Goal: Task Accomplishment & Management: Complete application form

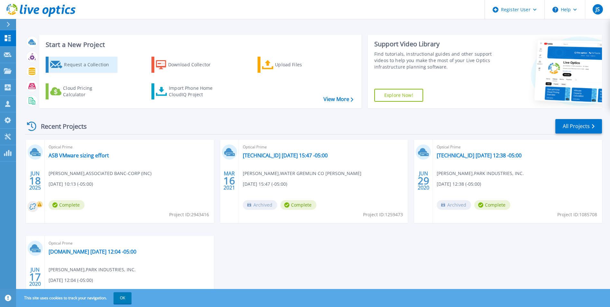
click at [85, 71] on div "Request a Collection" at bounding box center [89, 64] width 51 height 13
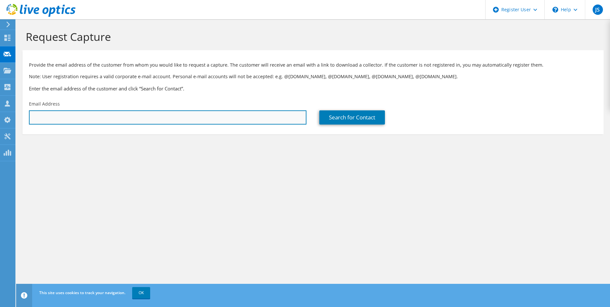
click at [166, 111] on input "text" at bounding box center [168, 117] width 278 height 14
paste input "[PERSON_NAME] <[EMAIL_ADDRESS][PERSON_NAME][DOMAIN_NAME]>"
drag, startPoint x: 64, startPoint y: 118, endPoint x: 27, endPoint y: 118, distance: 36.3
click at [27, 118] on div "Email Address [PERSON_NAME] <[EMAIL_ADDRESS][PERSON_NAME][DOMAIN_NAME]" at bounding box center [168, 112] width 290 height 30
click at [67, 116] on input "[PERSON_NAME] <[EMAIL_ADDRESS][PERSON_NAME][DOMAIN_NAME]" at bounding box center [168, 117] width 278 height 14
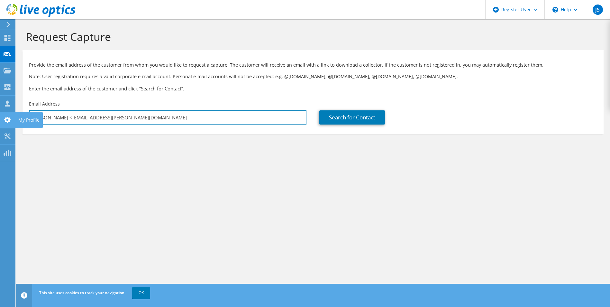
drag, startPoint x: 65, startPoint y: 117, endPoint x: 6, endPoint y: 118, distance: 58.5
click at [6, 118] on div "JS Dell User [PERSON_NAME] [EMAIL_ADDRESS][PERSON_NAME][DOMAIN_NAME] Dell My Pr…" at bounding box center [305, 153] width 610 height 307
click at [64, 117] on input "[PERSON_NAME] <[EMAIL_ADDRESS][PERSON_NAME][DOMAIN_NAME]" at bounding box center [168, 117] width 278 height 14
drag, startPoint x: 64, startPoint y: 117, endPoint x: 31, endPoint y: 117, distance: 33.1
click at [31, 117] on input "[PERSON_NAME] <[EMAIL_ADDRESS][PERSON_NAME][DOMAIN_NAME]" at bounding box center [168, 117] width 278 height 14
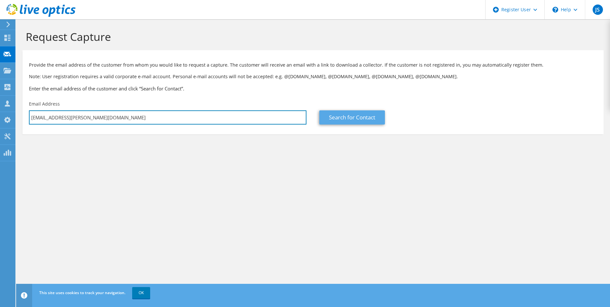
type input "[EMAIL_ADDRESS][PERSON_NAME][DOMAIN_NAME]"
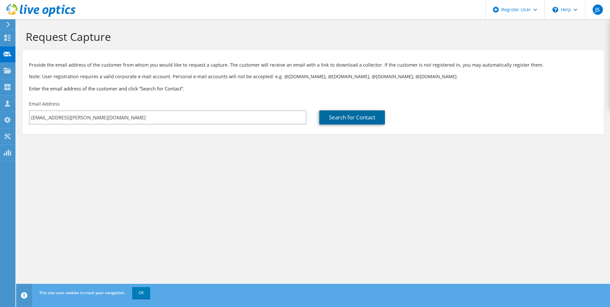
click at [347, 114] on link "Search for Contact" at bounding box center [352, 117] width 66 height 14
type input "[PERSON_NAME] NATIONAL"
type input "[PERSON_NAME]"
type input "[GEOGRAPHIC_DATA]"
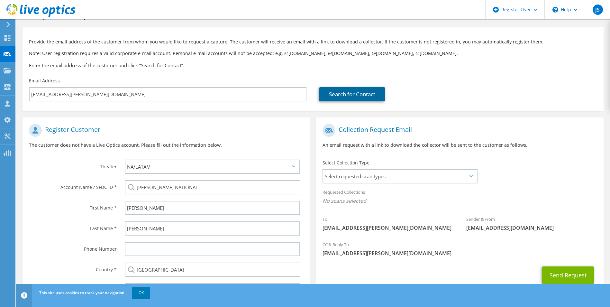
scroll to position [59, 0]
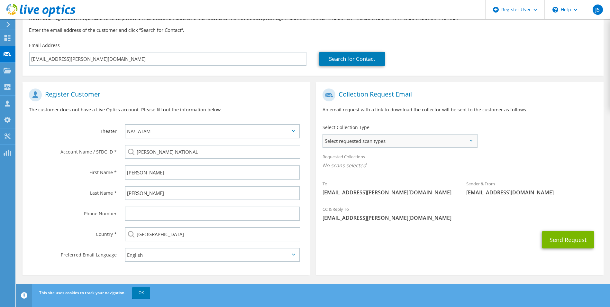
click at [358, 136] on span "Select requested scan types" at bounding box center [399, 140] width 153 height 13
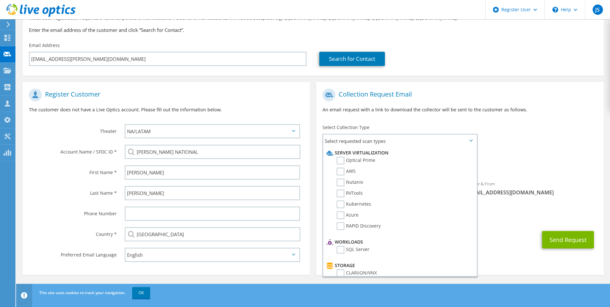
click at [409, 115] on div "Collection Request Email An email request with a link to download the collector…" at bounding box center [459, 103] width 287 height 36
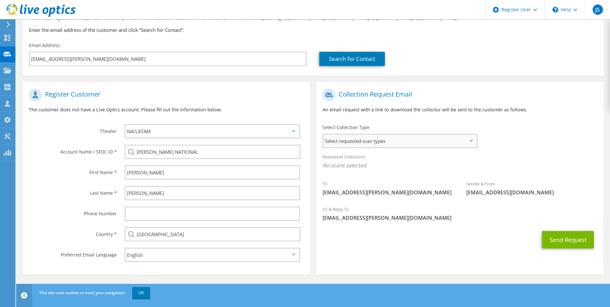
click at [402, 137] on span "Select requested scan types" at bounding box center [399, 140] width 153 height 13
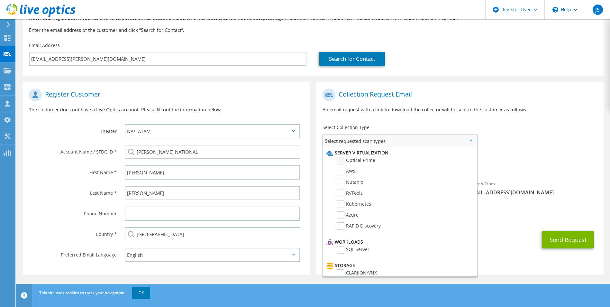
click at [358, 159] on label "Optical Prime" at bounding box center [356, 161] width 39 height 8
click at [0, 0] on input "Optical Prime" at bounding box center [0, 0] width 0 height 0
click at [350, 180] on label "Nutanix" at bounding box center [350, 182] width 26 height 8
click at [0, 0] on input "Nutanix" at bounding box center [0, 0] width 0 height 0
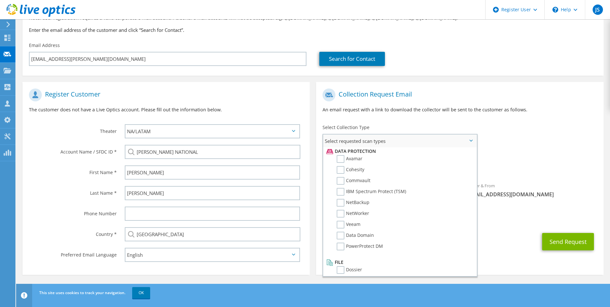
scroll to position [284, 0]
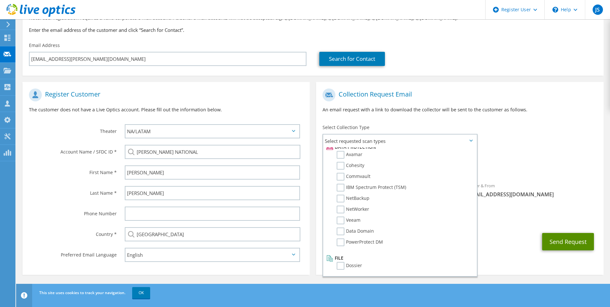
click at [552, 239] on button "Send Request" at bounding box center [568, 241] width 52 height 17
